Goal: Use online tool/utility: Utilize a website feature to perform a specific function

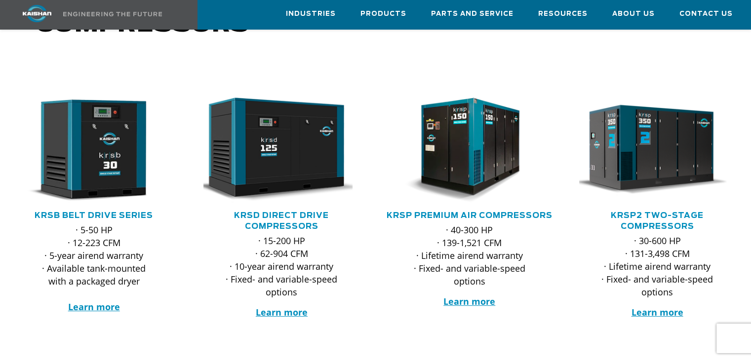
scroll to position [197, 0]
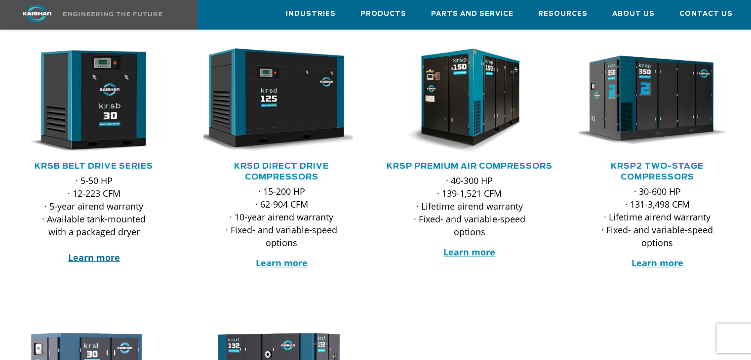
click at [92, 252] on strong "Learn more" at bounding box center [94, 258] width 52 height 12
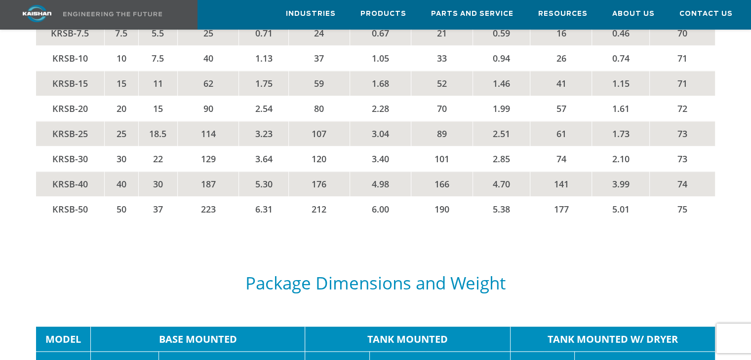
scroll to position [1629, 0]
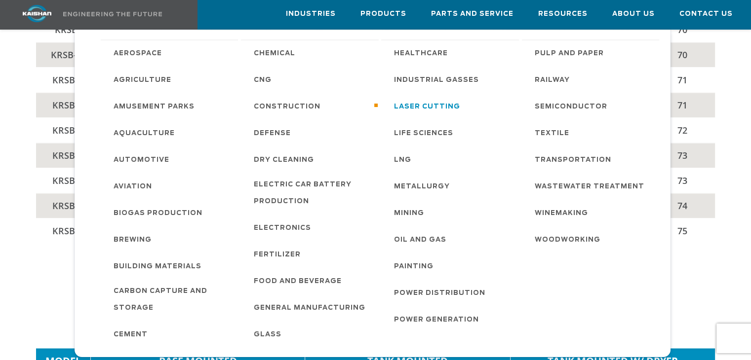
click at [423, 107] on span "Laser Cutting" at bounding box center [427, 107] width 66 height 17
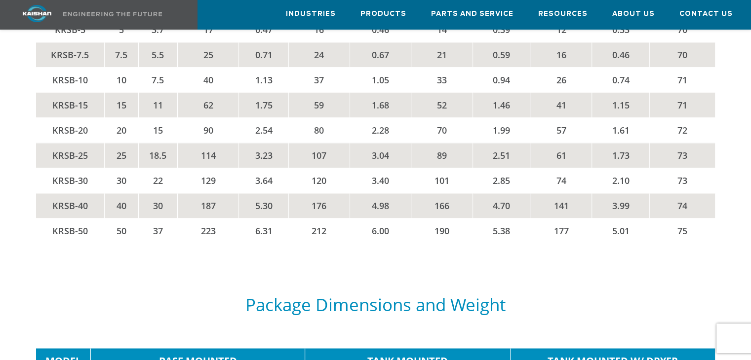
scroll to position [1619, 0]
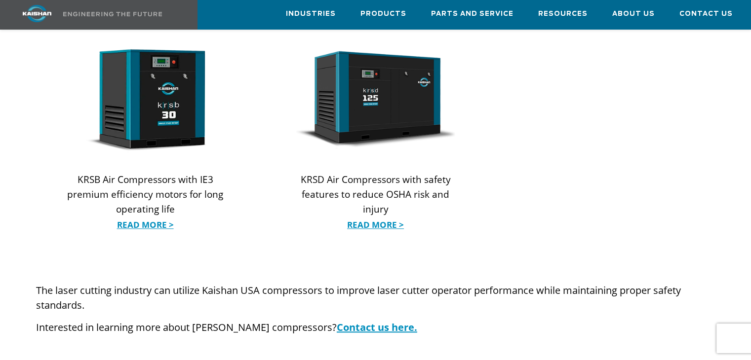
scroll to position [1037, 0]
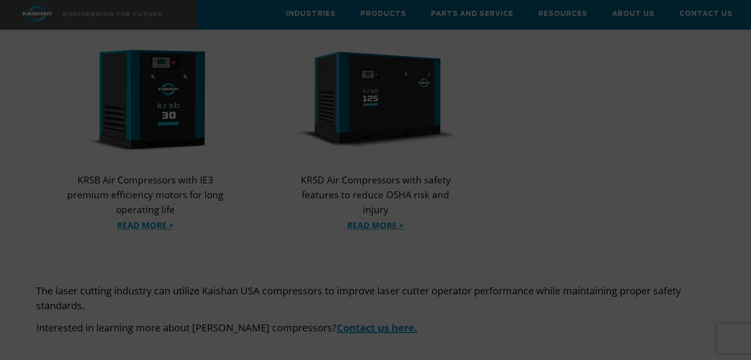
click at [136, 215] on div "Want to run with the Big Dogs? JOIN THE NEWSLETTER TO GET: FREE email updates F…" at bounding box center [375, 180] width 751 height 360
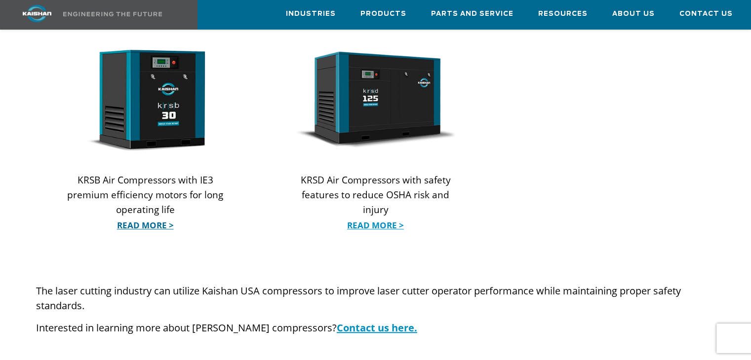
click at [140, 218] on link "Read More >" at bounding box center [145, 225] width 159 height 15
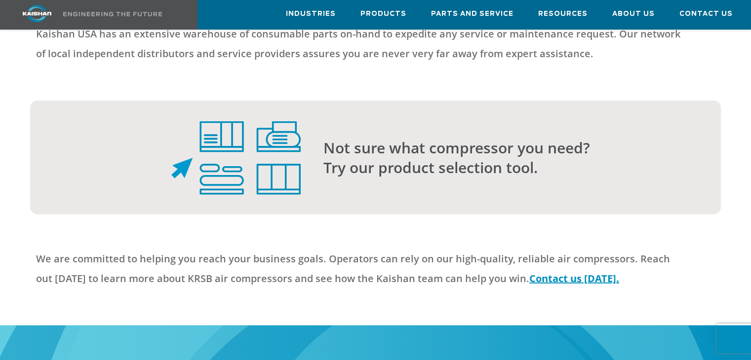
scroll to position [2321, 0]
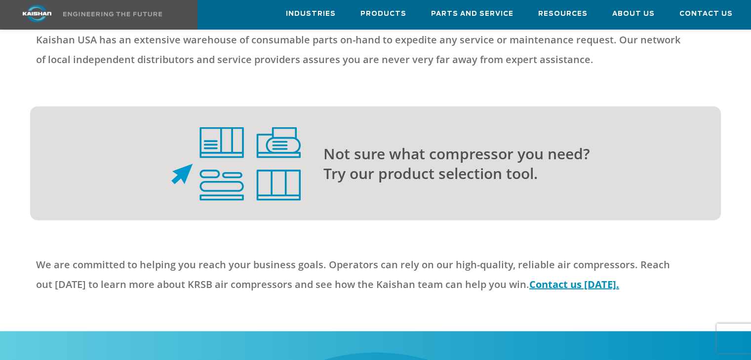
click at [361, 161] on p "Not sure what compressor you need? Try our product selection tool." at bounding box center [502, 163] width 358 height 39
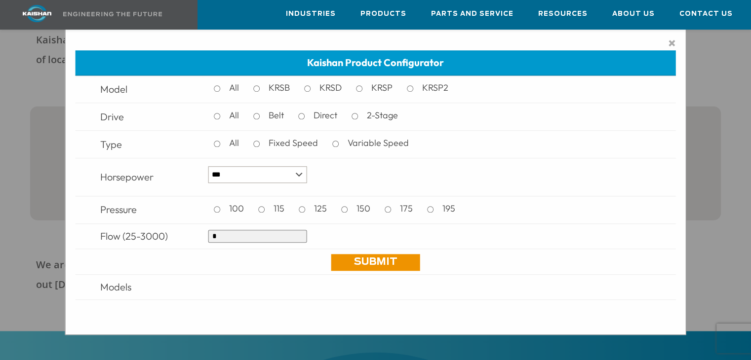
click at [221, 231] on input "*" at bounding box center [257, 236] width 99 height 13
drag, startPoint x: 221, startPoint y: 236, endPoint x: 196, endPoint y: 232, distance: 25.6
click at [196, 232] on tr "Flow (25-3000) *" at bounding box center [375, 236] width 601 height 25
type input "***"
click at [364, 261] on link "Submit" at bounding box center [375, 262] width 89 height 17
